Goal: Information Seeking & Learning: Compare options

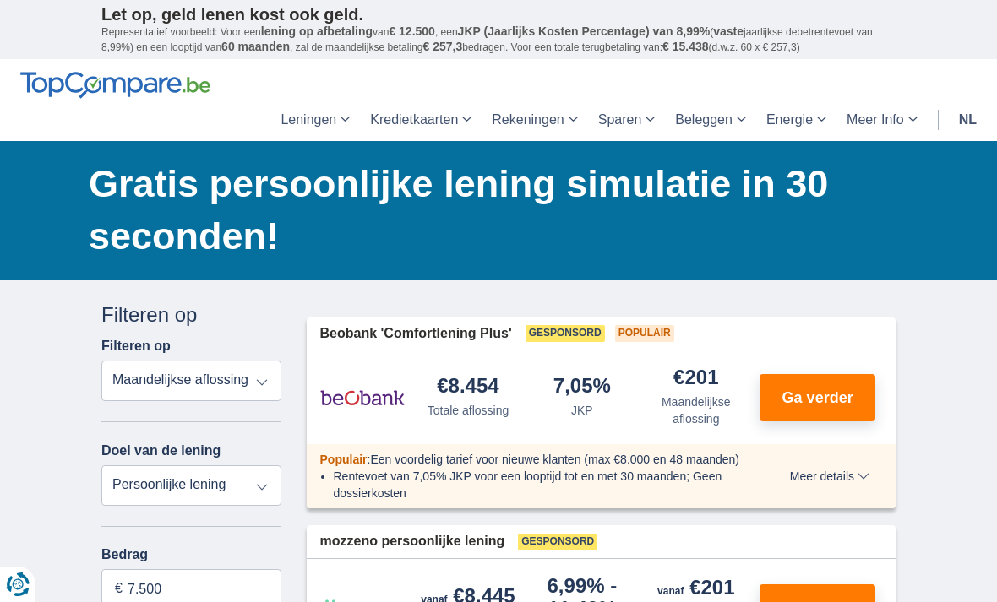
click at [264, 388] on select "Totale aflossing JKP Maandelijkse aflossing" at bounding box center [191, 381] width 180 height 41
click at [275, 492] on select "Persoonlijke lening Auto Moto / fiets Mobilhome / caravan Renovatie Energie Sch…" at bounding box center [191, 486] width 180 height 41
select select "debtConsolidation"
type input "10.000"
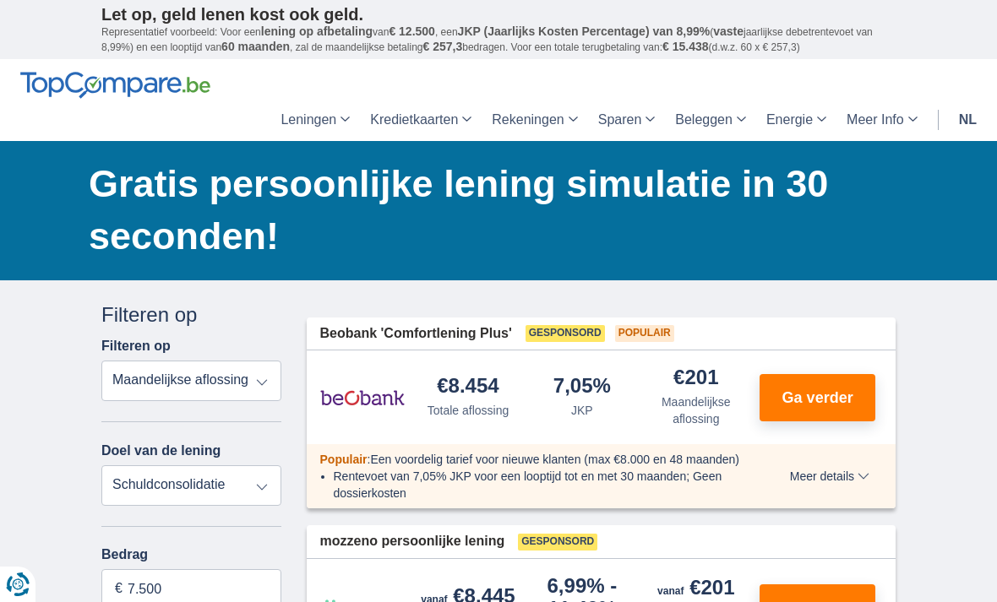
type input "10250"
select select "48"
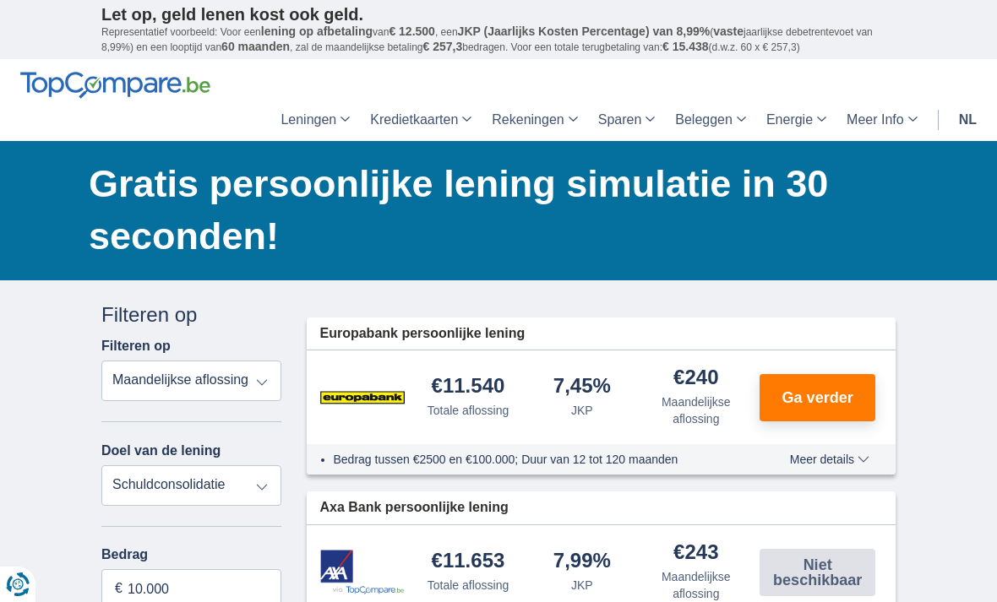
click at [275, 495] on select "Persoonlijke lening Auto Moto / fiets Mobilhome / caravan Renovatie Energie Sch…" at bounding box center [191, 486] width 180 height 41
